Goal: Task Accomplishment & Management: Complete application form

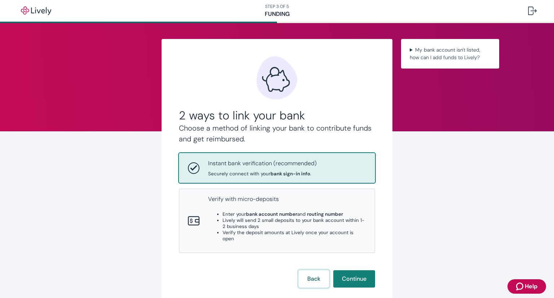
click at [316, 277] on button "Back" at bounding box center [313, 278] width 30 height 17
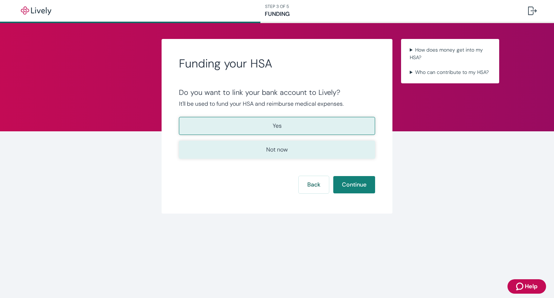
click at [303, 150] on button "Not now" at bounding box center [277, 150] width 196 height 18
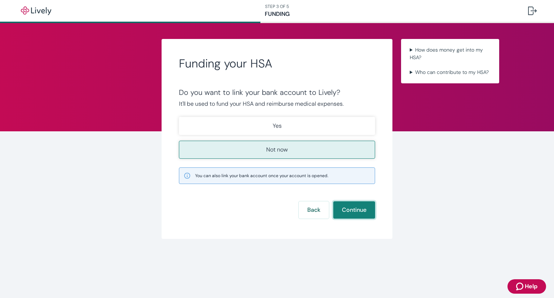
click at [354, 208] on button "Continue" at bounding box center [354, 209] width 42 height 17
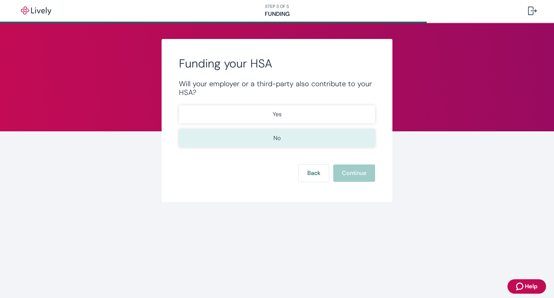
click at [329, 134] on button "No" at bounding box center [277, 138] width 196 height 18
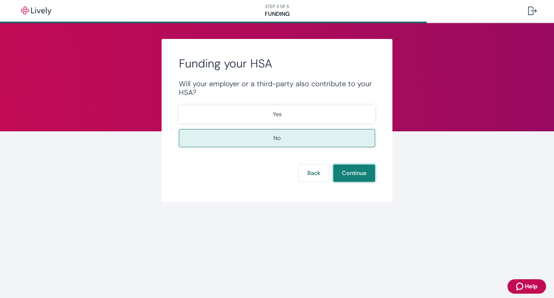
click at [353, 176] on button "Continue" at bounding box center [354, 172] width 42 height 17
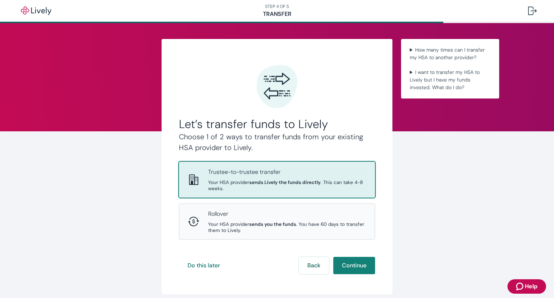
scroll to position [32, 0]
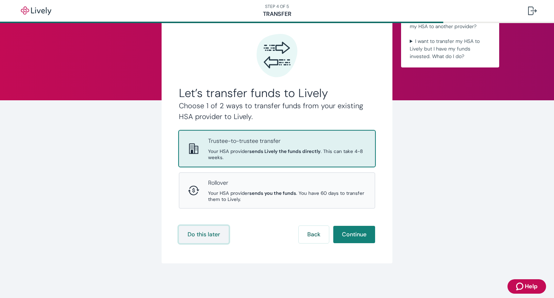
click at [198, 234] on button "Do this later" at bounding box center [204, 234] width 50 height 17
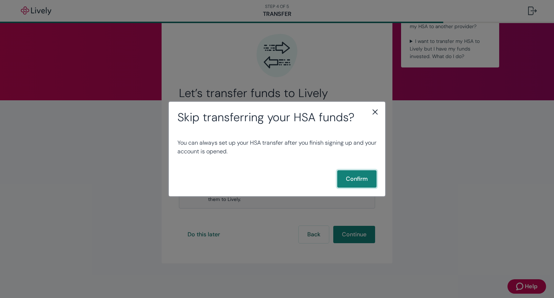
click at [359, 179] on button "Confirm" at bounding box center [356, 178] width 39 height 17
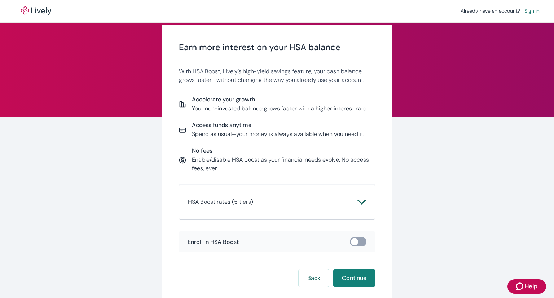
scroll to position [20, 0]
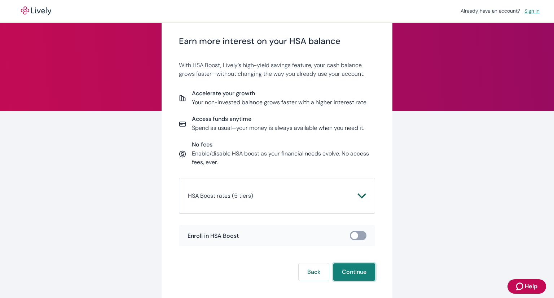
click at [347, 268] on button "Continue" at bounding box center [354, 271] width 42 height 17
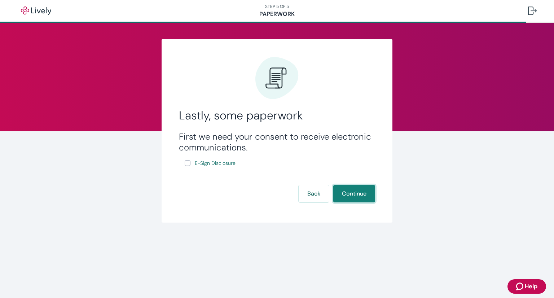
click at [355, 199] on button "Continue" at bounding box center [354, 193] width 42 height 17
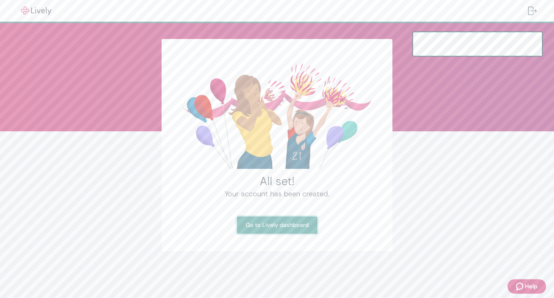
click at [292, 223] on link "Go to Lively dashboard" at bounding box center [277, 224] width 80 height 17
